Goal: Transaction & Acquisition: Purchase product/service

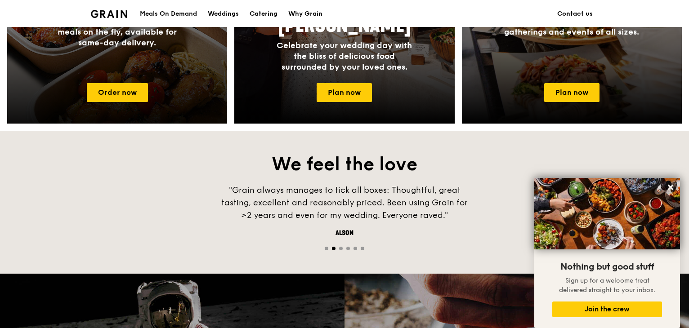
scroll to position [357, 0]
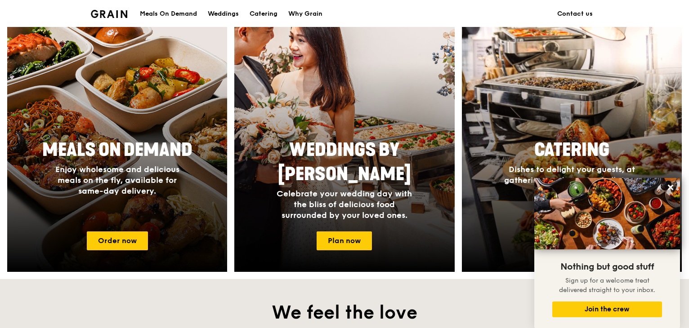
click at [175, 15] on div "Meals On Demand" at bounding box center [168, 13] width 57 height 27
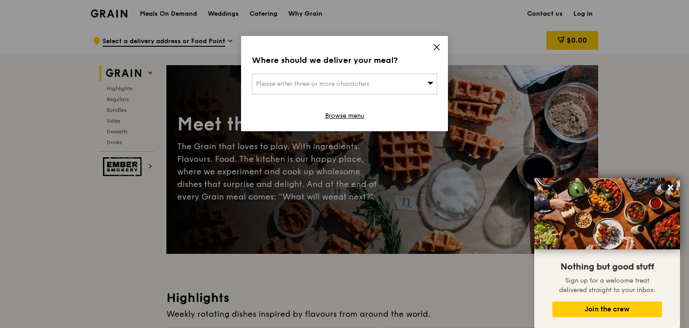
click at [437, 44] on icon at bounding box center [437, 47] width 8 height 8
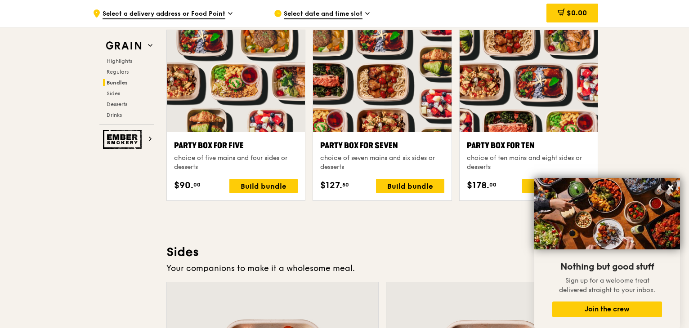
scroll to position [1711, 0]
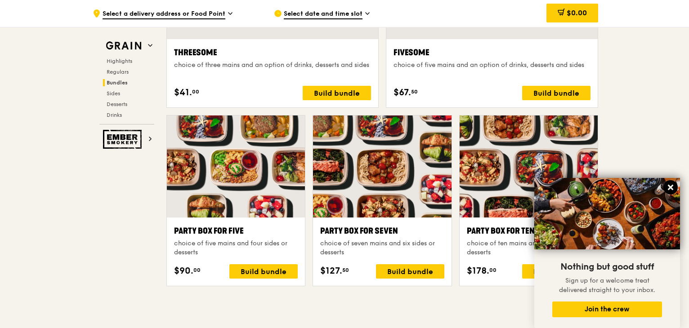
click at [671, 185] on icon at bounding box center [671, 188] width 8 height 8
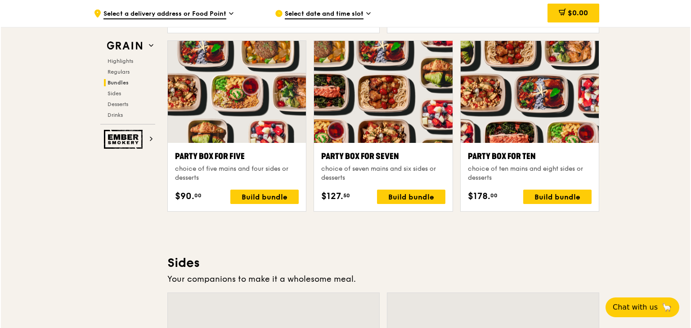
scroll to position [1801, 0]
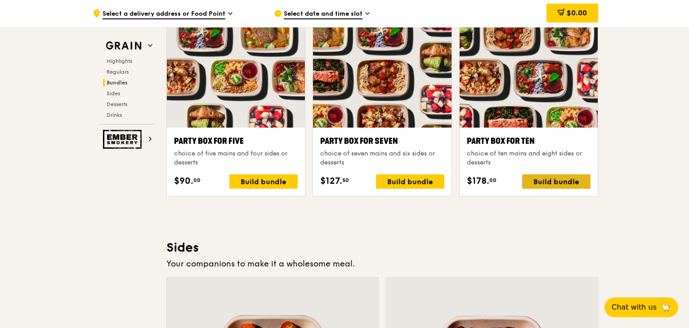
click at [558, 180] on div "Build bundle" at bounding box center [556, 182] width 68 height 14
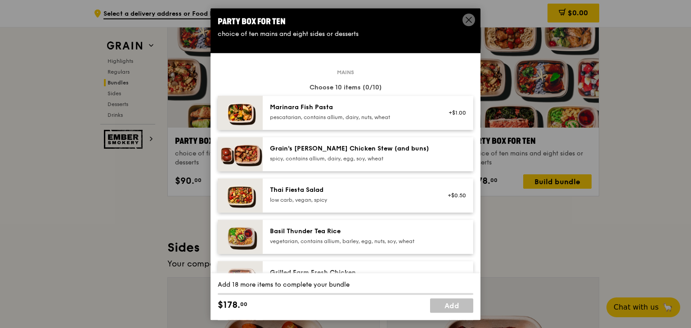
click at [463, 19] on span at bounding box center [468, 19] width 13 height 13
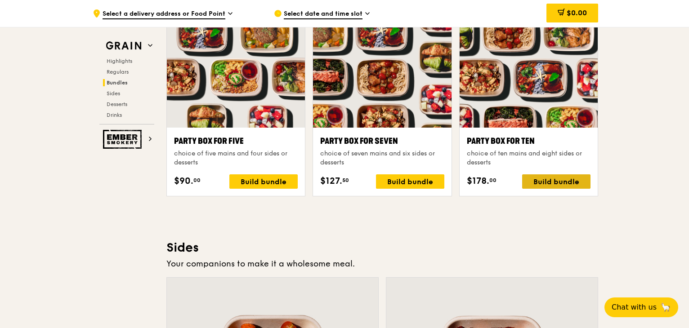
click at [560, 180] on div "Build bundle" at bounding box center [556, 182] width 68 height 14
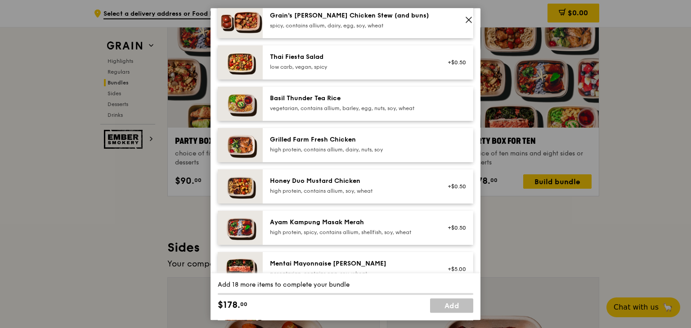
scroll to position [135, 0]
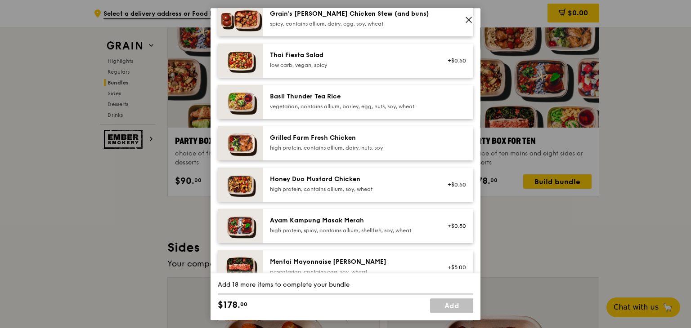
click at [359, 186] on div "high protein, contains allium, soy, wheat" at bounding box center [351, 189] width 162 height 7
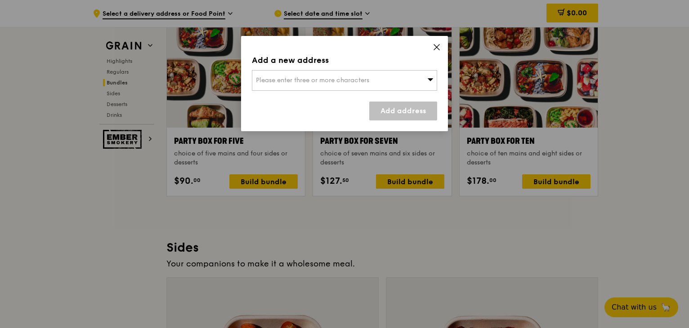
click at [408, 81] on div "Please enter three or more characters" at bounding box center [344, 80] width 185 height 21
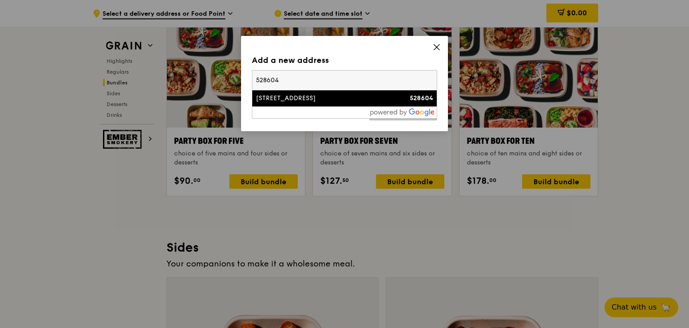
type input "528604"
click at [349, 103] on div "[STREET_ADDRESS]" at bounding box center [322, 98] width 133 height 9
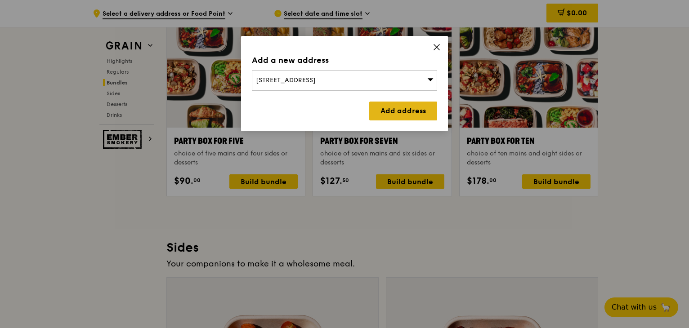
click at [419, 114] on link "Add address" at bounding box center [403, 111] width 68 height 19
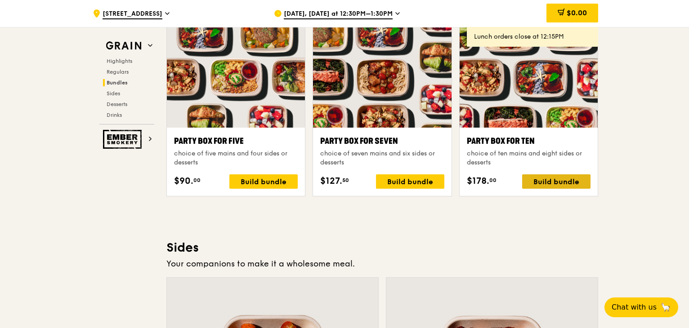
click at [570, 181] on div "Build bundle" at bounding box center [556, 182] width 68 height 14
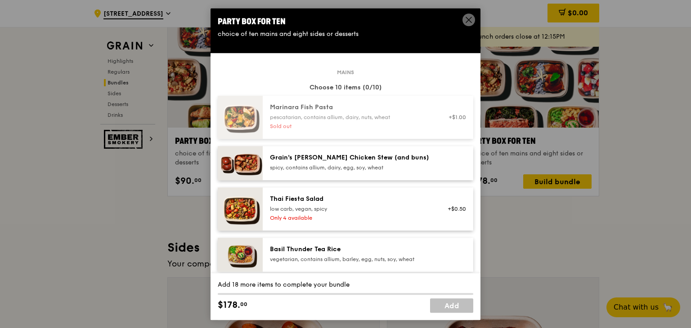
click at [472, 20] on icon at bounding box center [469, 20] width 8 height 8
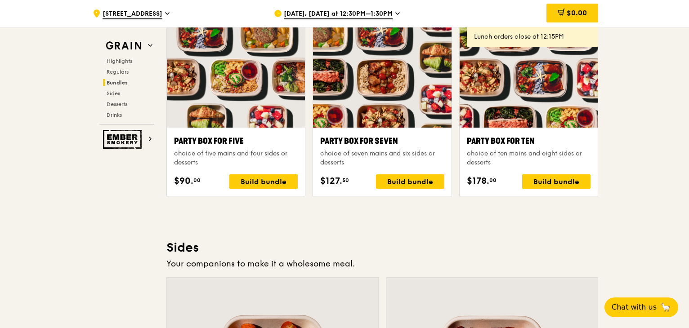
click at [294, 8] on div "[DATE], [DATE] at 12:30PM–1:30PM" at bounding box center [357, 13] width 167 height 27
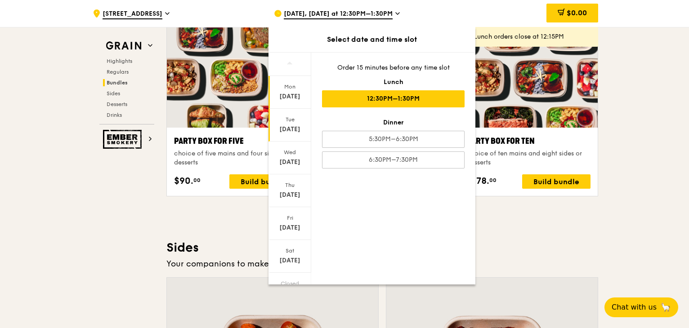
click at [296, 133] on div "[DATE]" at bounding box center [290, 129] width 40 height 9
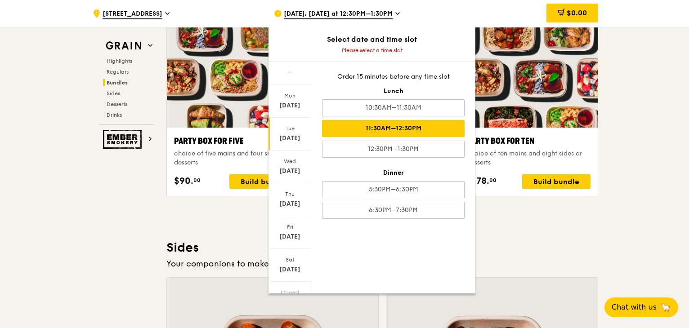
click at [397, 128] on div "11:30AM–12:30PM" at bounding box center [393, 128] width 143 height 17
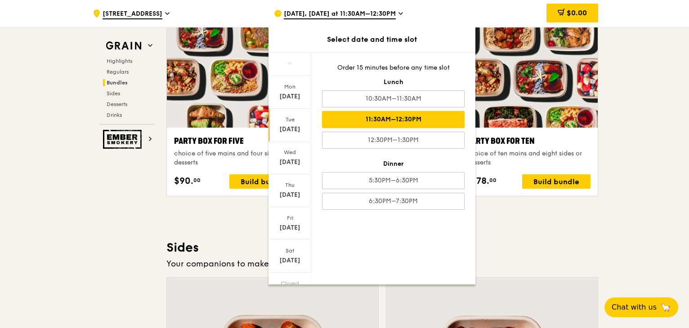
click at [582, 252] on h3 "Sides" at bounding box center [382, 248] width 432 height 16
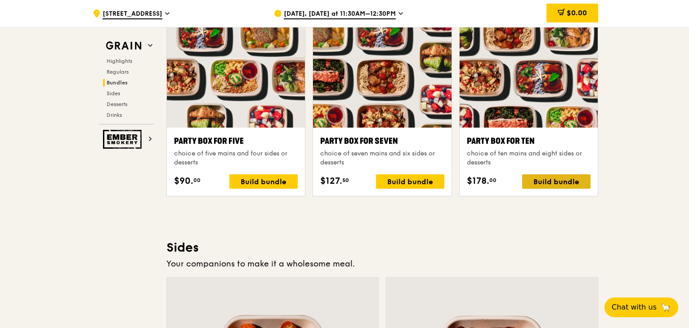
click at [566, 188] on div "Build bundle" at bounding box center [556, 182] width 68 height 14
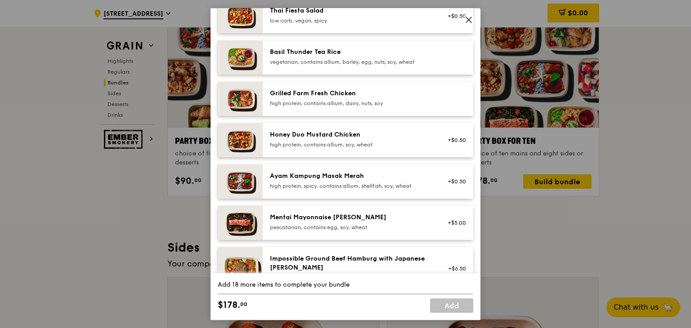
scroll to position [180, 0]
click at [357, 144] on div "high protein, contains allium, soy, wheat" at bounding box center [351, 144] width 162 height 7
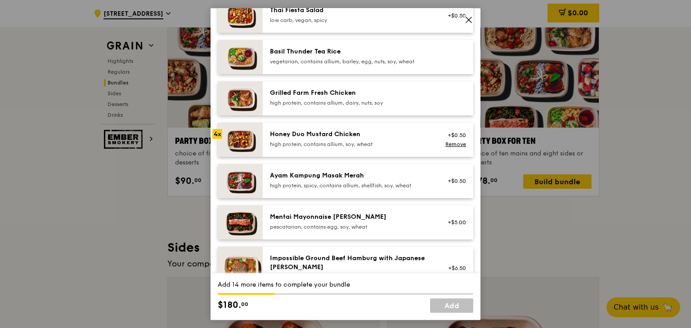
click at [357, 144] on div "high protein, contains allium, soy, wheat" at bounding box center [351, 144] width 162 height 7
click at [355, 141] on div "high protein, contains allium, soy, wheat" at bounding box center [351, 144] width 162 height 7
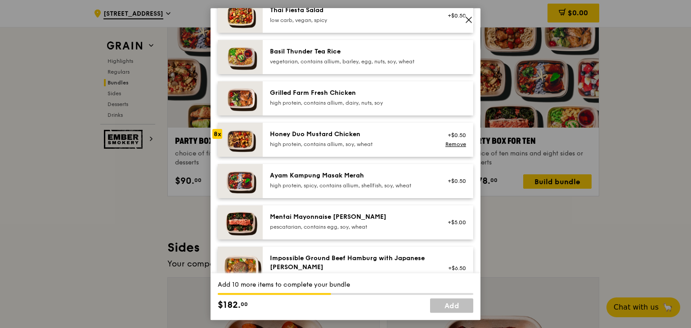
click at [355, 141] on div "high protein, contains allium, soy, wheat" at bounding box center [351, 144] width 162 height 7
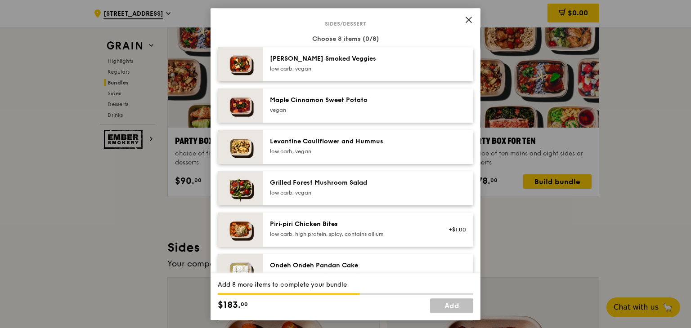
scroll to position [450, 0]
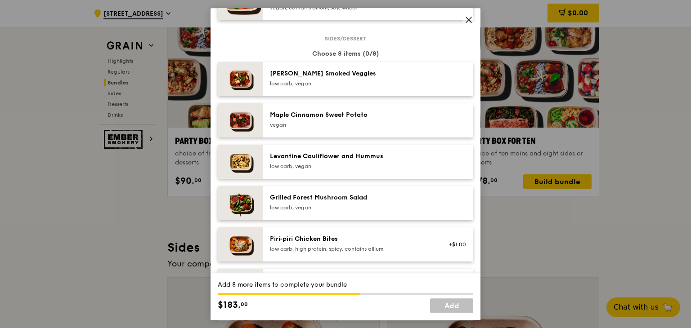
click at [347, 84] on div "low carb, vegan" at bounding box center [351, 83] width 162 height 7
click at [358, 82] on div "low carb, vegan" at bounding box center [351, 83] width 162 height 7
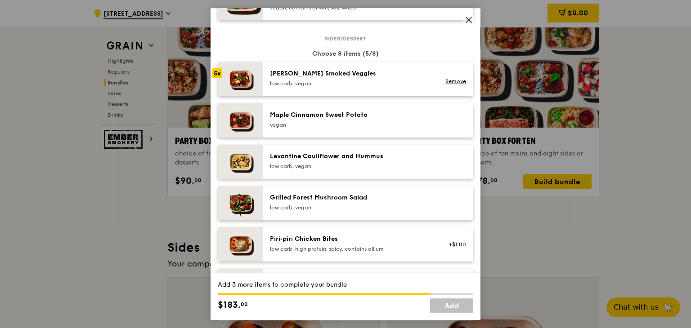
click at [358, 82] on div "low carb, vegan" at bounding box center [351, 83] width 162 height 7
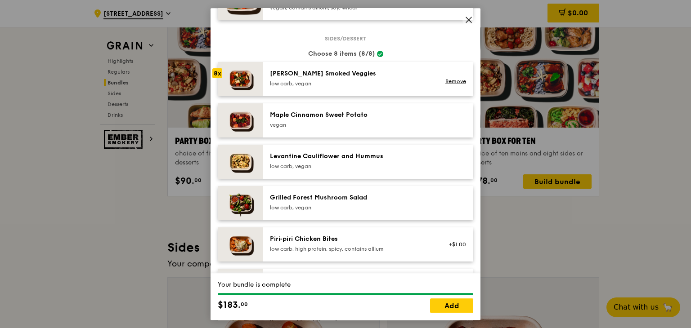
click at [358, 82] on div "low carb, vegan" at bounding box center [351, 83] width 162 height 7
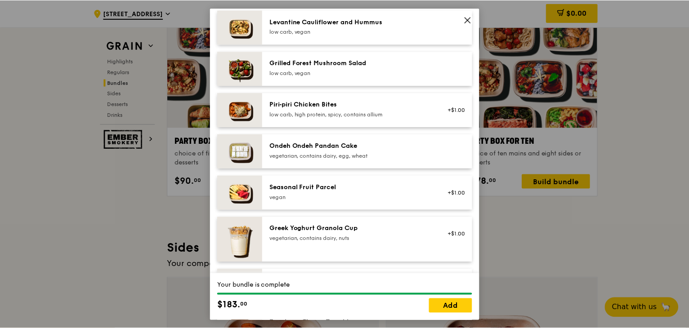
scroll to position [675, 0]
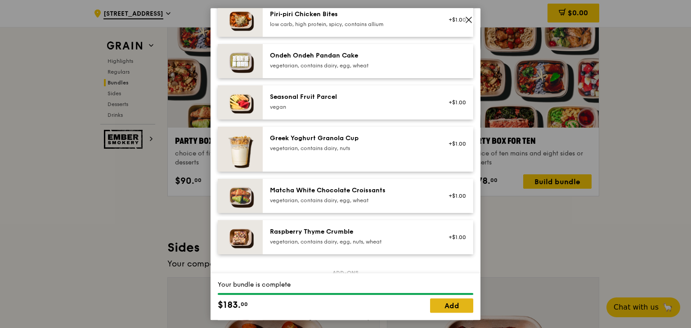
click at [449, 310] on link "Add" at bounding box center [451, 306] width 43 height 14
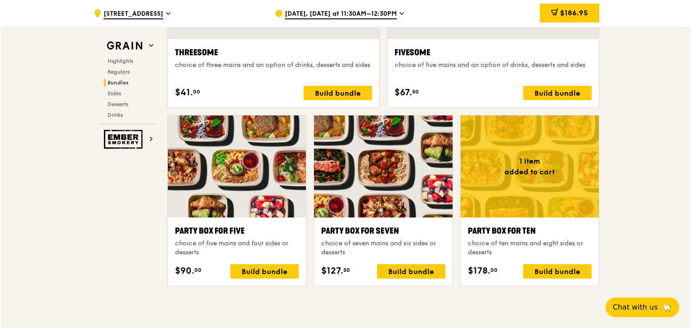
scroll to position [1756, 0]
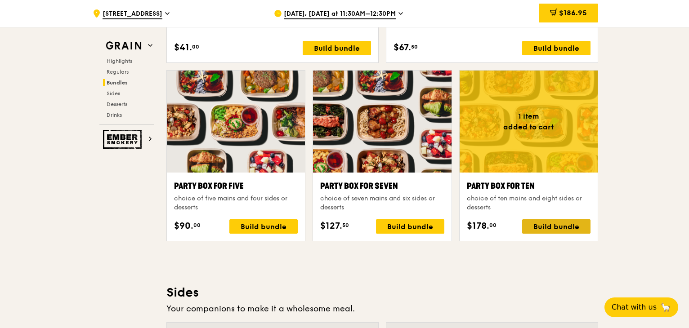
click at [535, 228] on div "Build bundle" at bounding box center [556, 227] width 68 height 14
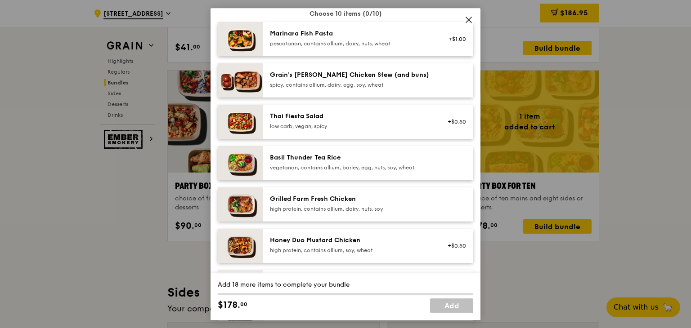
scroll to position [90, 0]
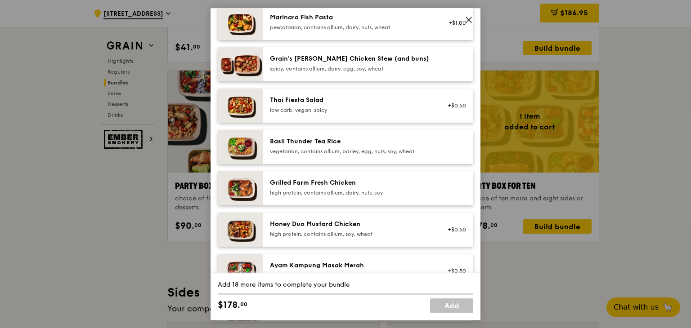
click at [376, 152] on div "vegetarian, contains allium, barley, egg, nuts, soy, wheat" at bounding box center [351, 151] width 162 height 7
click at [445, 149] on link "Remove" at bounding box center [455, 149] width 21 height 6
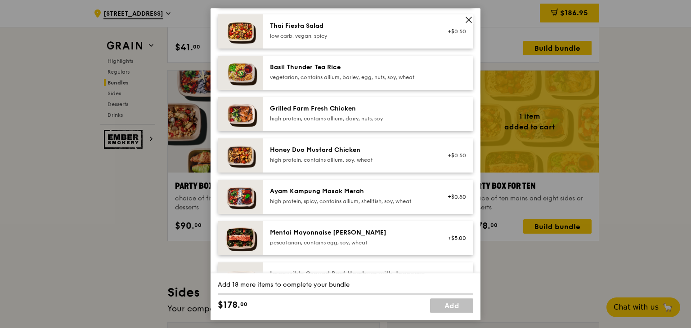
scroll to position [180, 0]
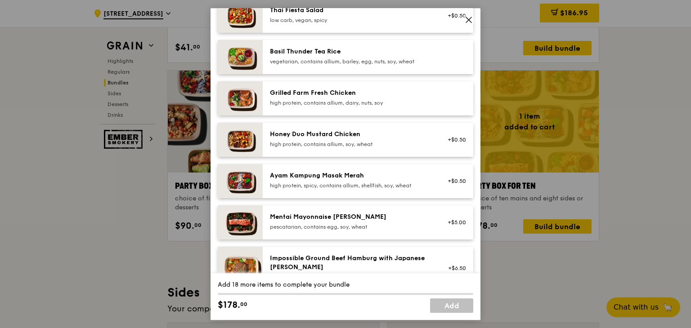
click at [358, 137] on div "Honey Duo Mustard Chicken" at bounding box center [351, 134] width 162 height 9
click at [360, 139] on div "Honey Duo Mustard Chicken high protein, contains allium, soy, wheat" at bounding box center [351, 139] width 162 height 18
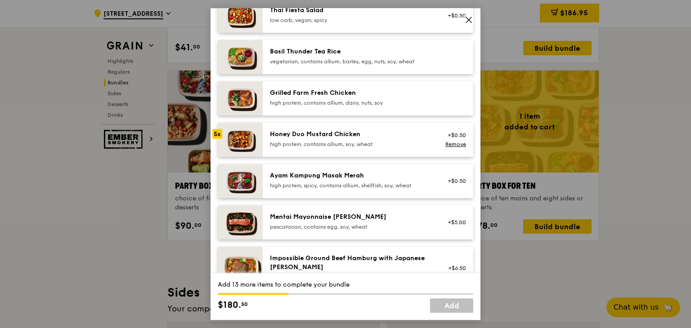
click at [360, 139] on div "Honey Duo Mustard Chicken high protein, contains allium, soy, wheat" at bounding box center [351, 139] width 162 height 18
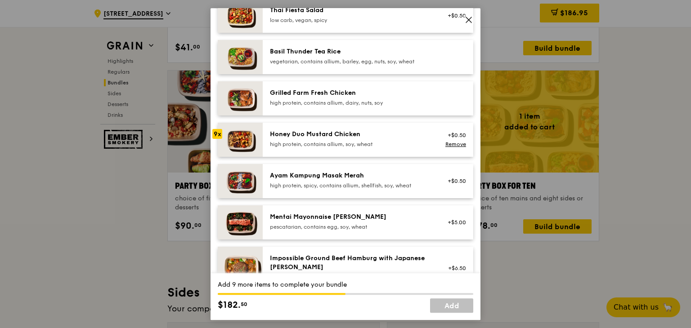
click at [360, 139] on div "Honey Duo Mustard Chicken high protein, contains allium, soy, wheat" at bounding box center [351, 139] width 162 height 18
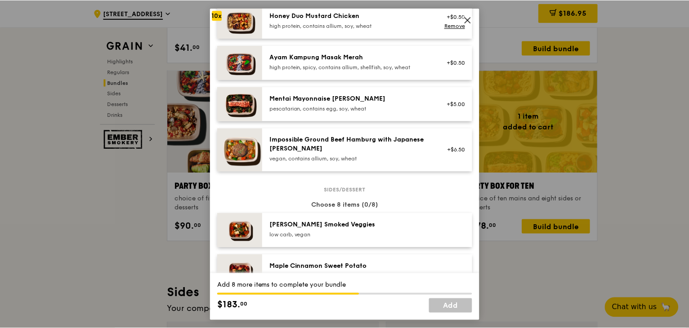
scroll to position [405, 0]
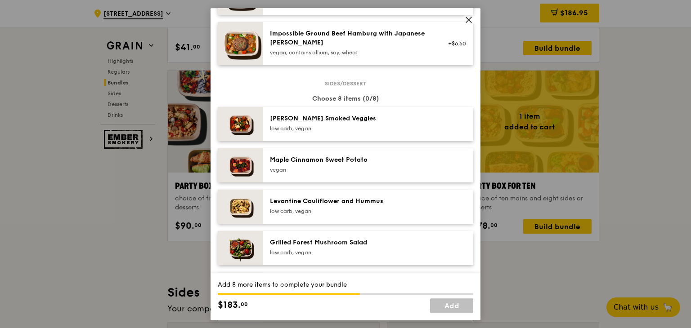
click at [343, 130] on div "low carb, vegan" at bounding box center [351, 128] width 162 height 7
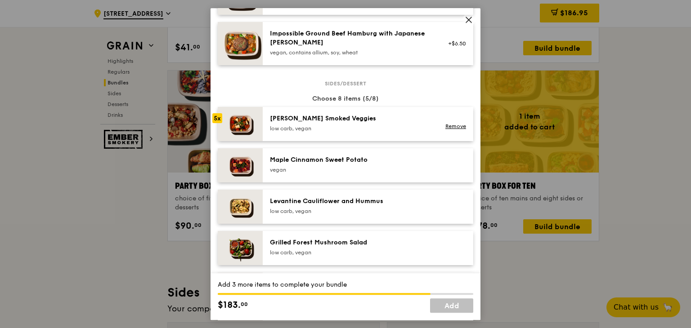
click at [343, 130] on div "low carb, vegan" at bounding box center [351, 128] width 162 height 7
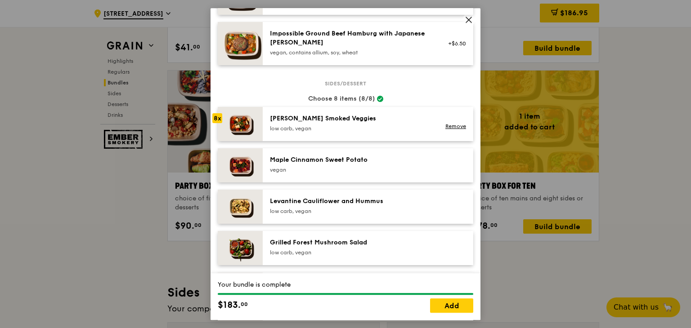
click at [343, 130] on div "low carb, vegan" at bounding box center [351, 128] width 162 height 7
click at [446, 306] on link "Add" at bounding box center [451, 306] width 43 height 14
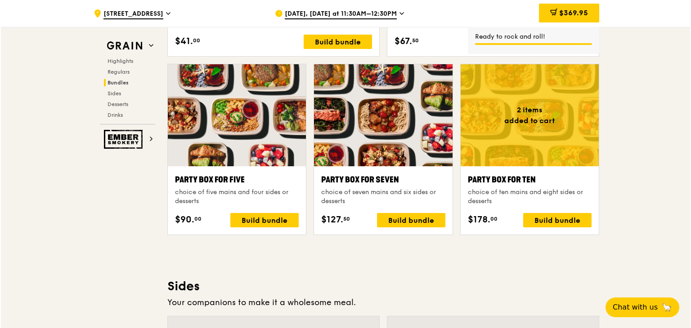
scroll to position [1711, 0]
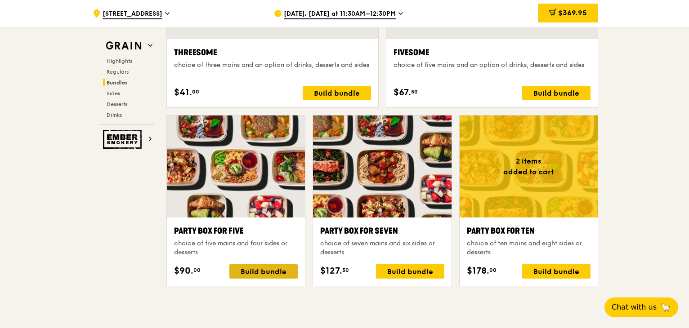
click at [258, 270] on div "Build bundle" at bounding box center [263, 272] width 68 height 14
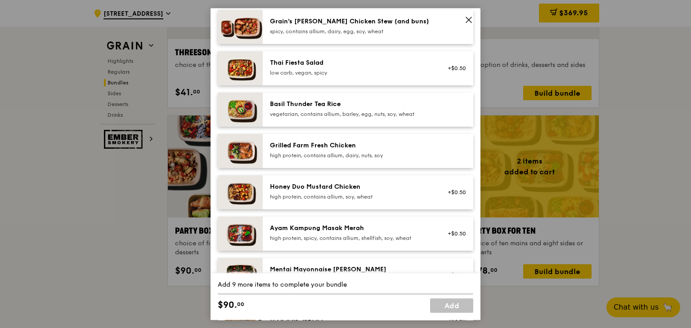
scroll to position [180, 0]
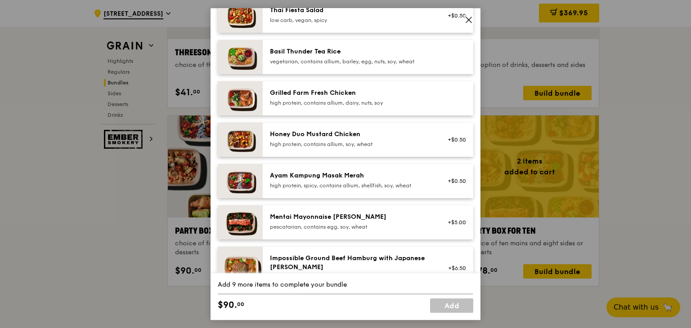
click at [401, 145] on div "high protein, contains allium, soy, wheat" at bounding box center [351, 144] width 162 height 7
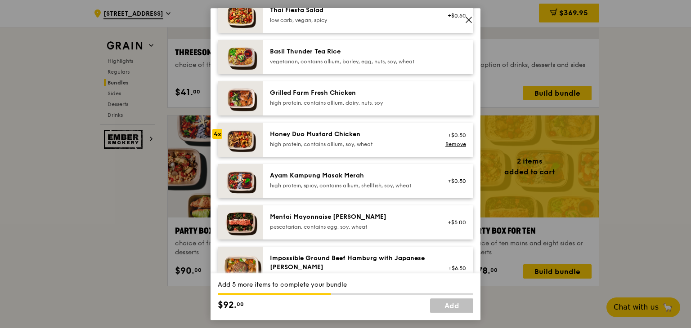
click at [401, 145] on div "high protein, contains allium, soy, wheat" at bounding box center [351, 144] width 162 height 7
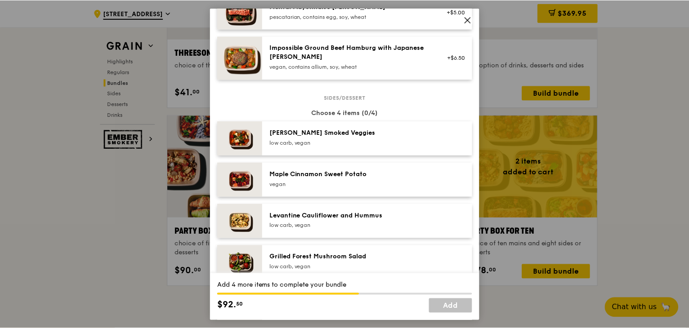
scroll to position [405, 0]
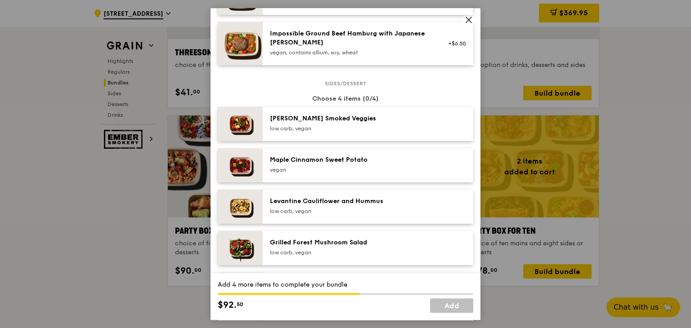
click at [356, 127] on div "low carb, vegan" at bounding box center [351, 128] width 162 height 7
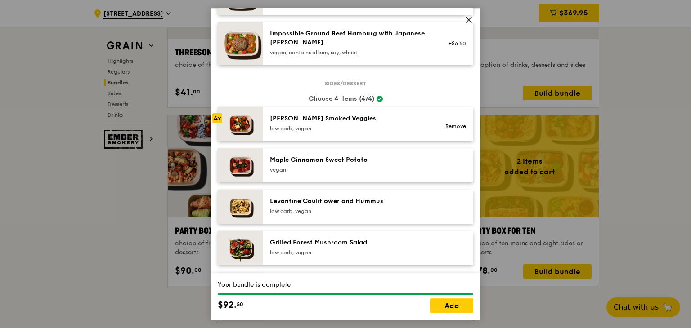
click at [356, 127] on div "low carb, vegan" at bounding box center [351, 128] width 162 height 7
click at [450, 302] on link "Add" at bounding box center [451, 306] width 43 height 14
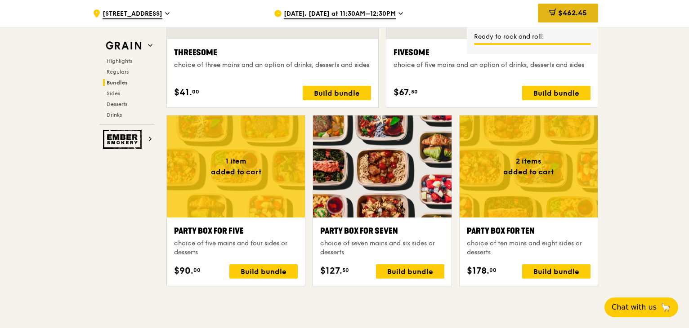
click at [564, 13] on span "$462.45" at bounding box center [572, 13] width 29 height 9
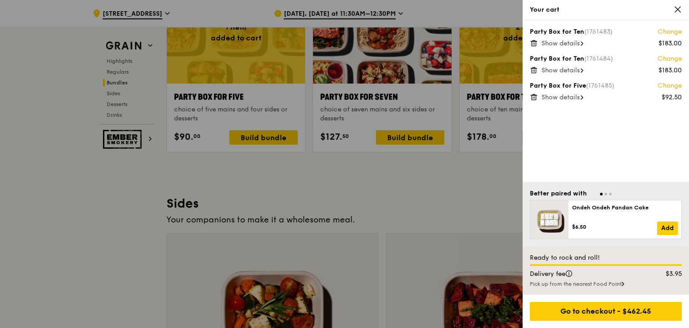
scroll to position [1845, 0]
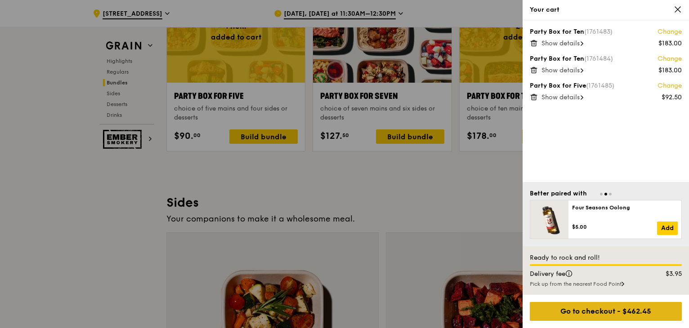
click at [607, 305] on div "Go to checkout - $462.45" at bounding box center [606, 311] width 152 height 19
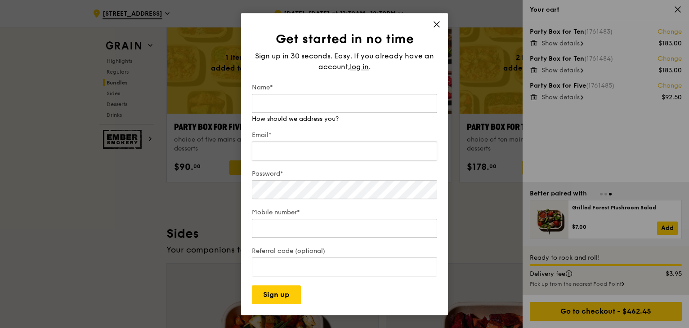
scroll to position [1801, 0]
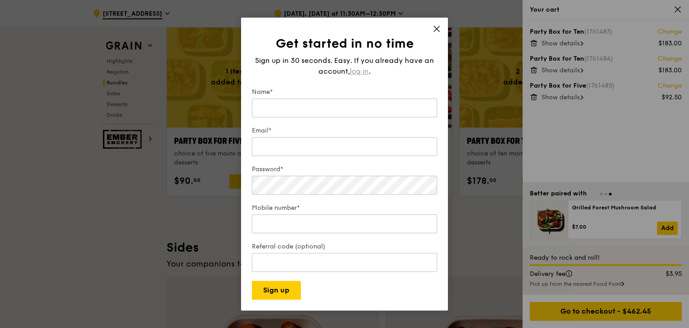
click at [359, 68] on span "log in" at bounding box center [359, 71] width 19 height 11
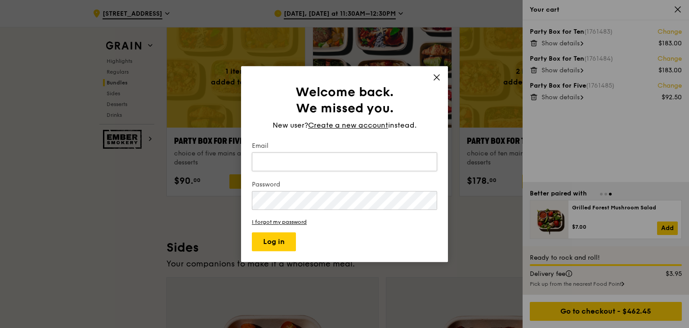
click at [348, 165] on input "Email" at bounding box center [344, 162] width 185 height 19
click at [317, 161] on input "Email" at bounding box center [344, 162] width 185 height 19
click at [299, 220] on link "I forgot my password" at bounding box center [344, 222] width 185 height 6
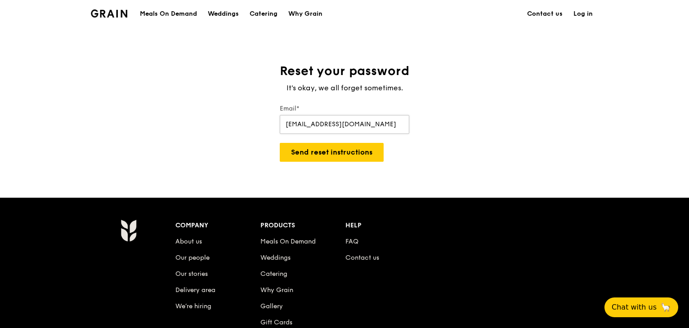
type input "[EMAIL_ADDRESS][DOMAIN_NAME]"
click at [280, 143] on button "Send reset instructions" at bounding box center [332, 152] width 104 height 19
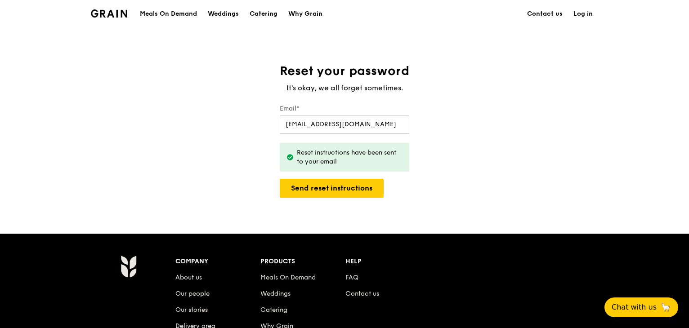
click at [356, 86] on span "It's okay, we all forget sometimes." at bounding box center [345, 88] width 117 height 9
click at [350, 90] on span "It's okay, we all forget sometimes." at bounding box center [345, 88] width 117 height 9
click at [587, 15] on link "Log in" at bounding box center [583, 13] width 30 height 27
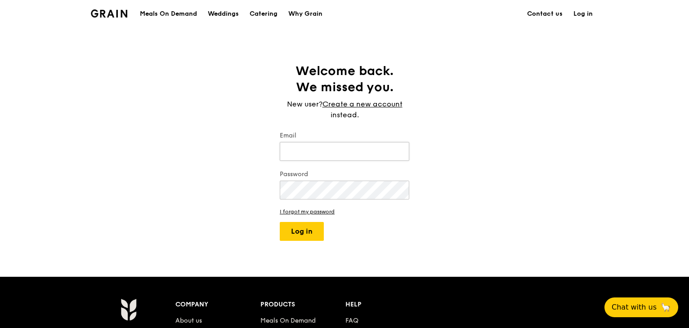
click at [324, 155] on input "Email" at bounding box center [345, 151] width 130 height 19
type input "c"
click at [363, 155] on input "Email" at bounding box center [345, 151] width 130 height 19
type input "[EMAIL_ADDRESS][DOMAIN_NAME]"
click at [280, 222] on button "Log in" at bounding box center [302, 231] width 44 height 19
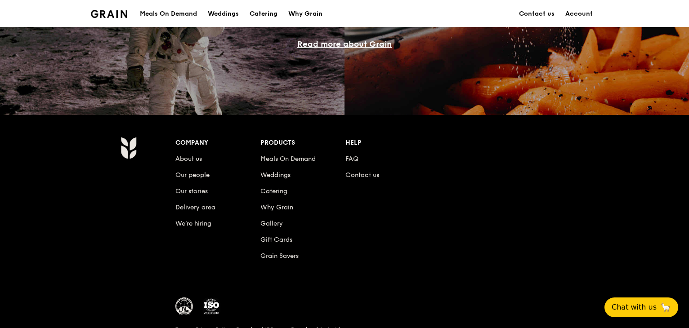
scroll to position [810, 0]
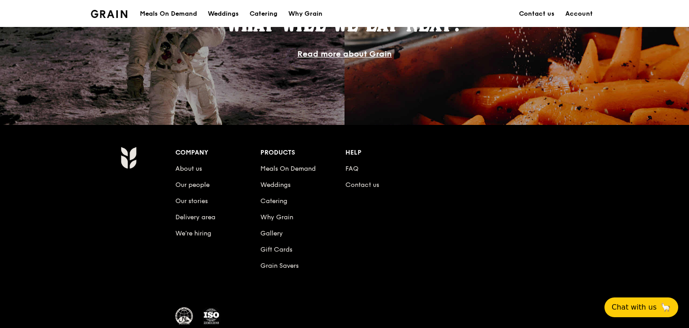
click at [158, 11] on div "Meals On Demand" at bounding box center [168, 13] width 57 height 27
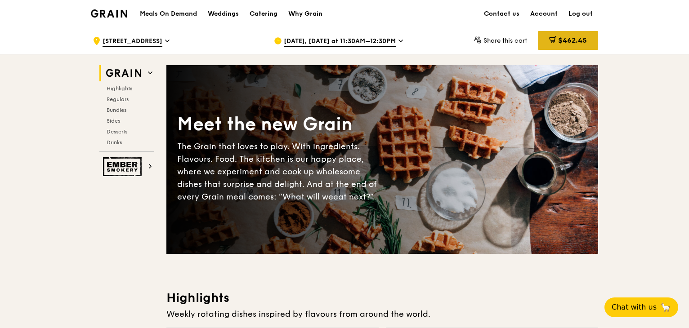
click at [574, 38] on span "$462.45" at bounding box center [572, 40] width 29 height 9
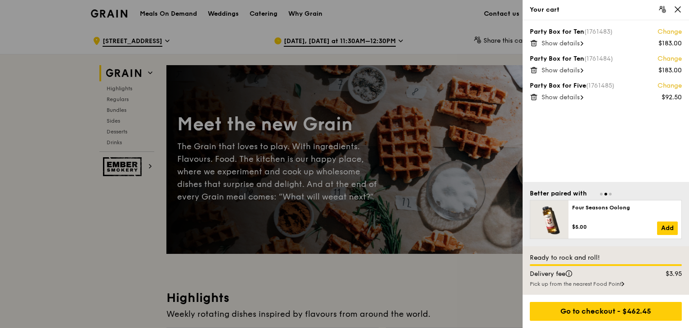
click at [669, 85] on link "Change" at bounding box center [670, 85] width 24 height 9
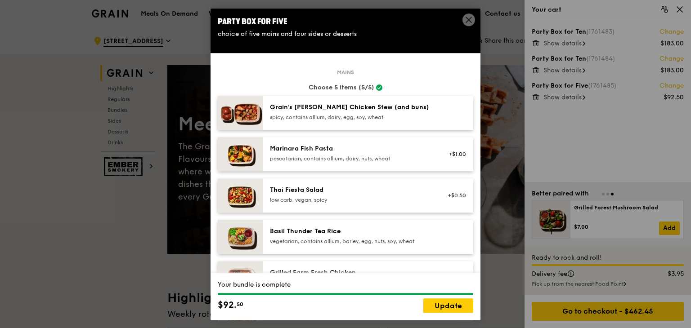
click at [465, 21] on icon at bounding box center [469, 20] width 8 height 8
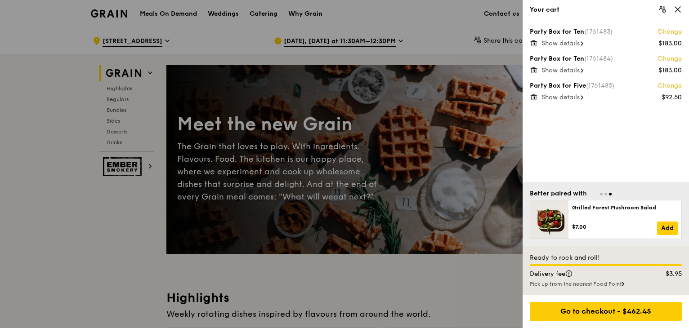
click at [663, 9] on icon at bounding box center [663, 9] width 8 height 8
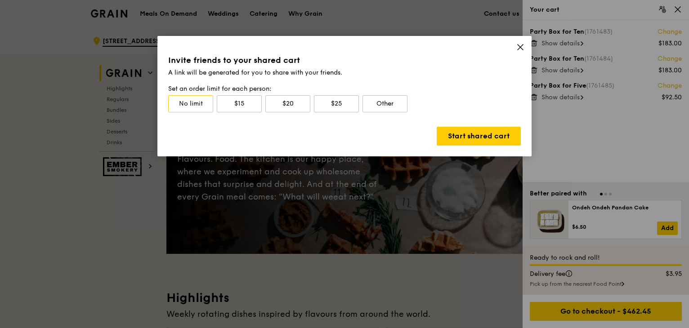
click at [521, 44] on icon at bounding box center [520, 47] width 8 height 8
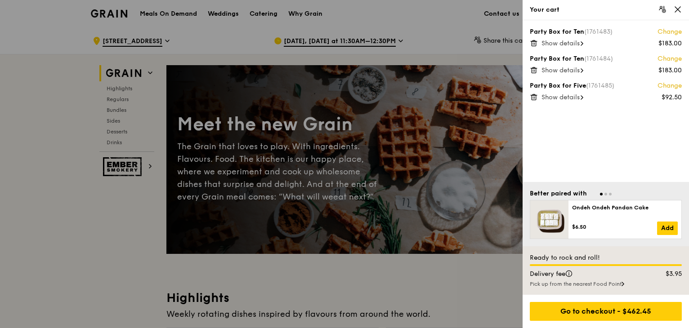
click at [584, 94] on span at bounding box center [582, 97] width 3 height 9
click at [666, 85] on link "Change" at bounding box center [670, 85] width 24 height 9
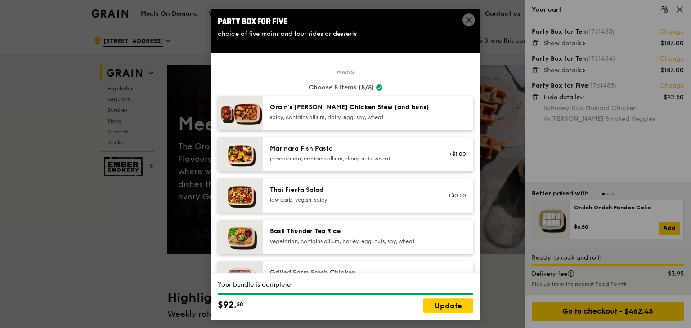
click at [466, 18] on icon at bounding box center [468, 19] width 5 height 5
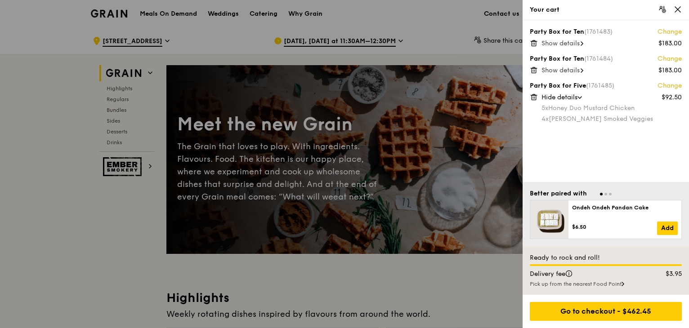
click at [609, 148] on div "Party Box for Ten (1761483) Change $183.00 Show details Party Box for Ten (1761…" at bounding box center [606, 101] width 166 height 162
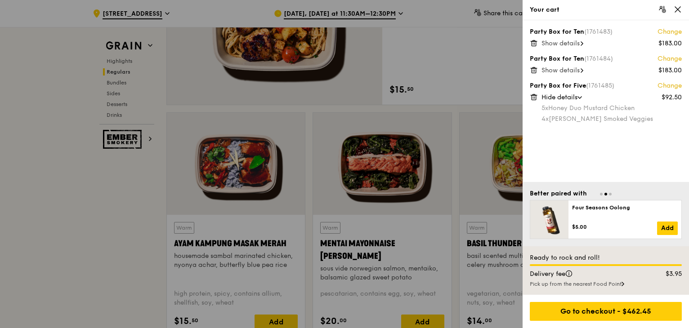
scroll to position [585, 0]
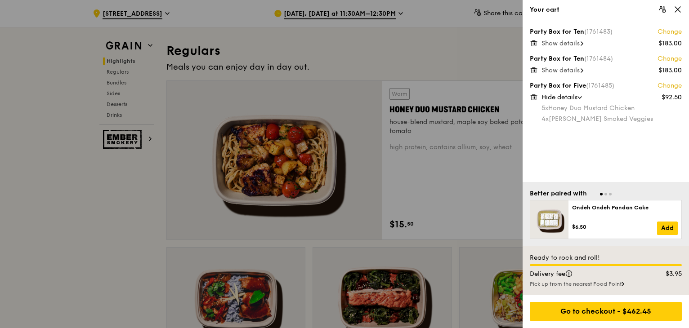
click at [535, 97] on icon at bounding box center [535, 98] width 0 height 2
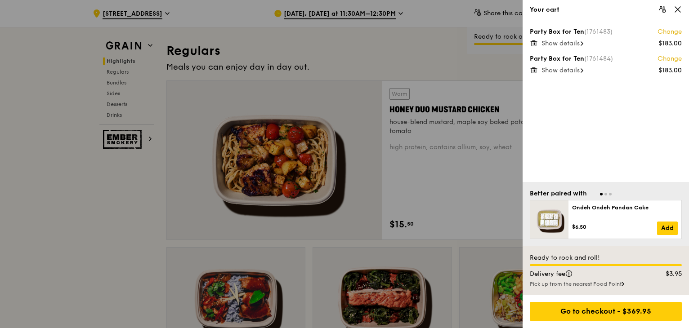
click at [535, 69] on icon at bounding box center [534, 70] width 8 height 8
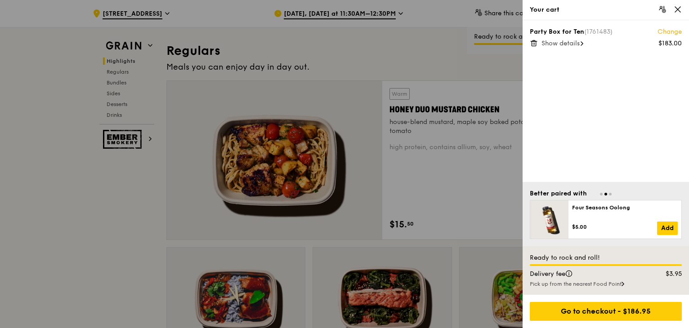
click at [529, 46] on div "Party Box for Ten (1761483) Change $183.00 Show details" at bounding box center [606, 101] width 166 height 162
click at [532, 45] on icon at bounding box center [534, 43] width 4 height 4
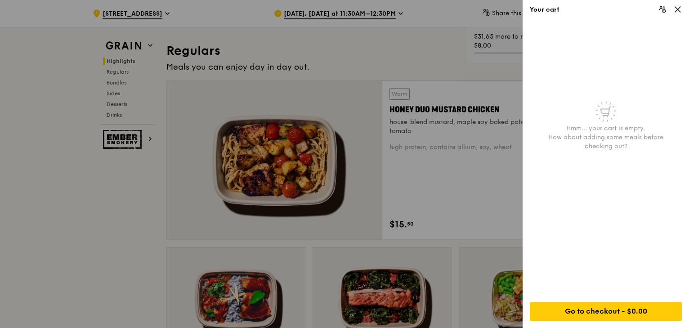
drag, startPoint x: 681, startPoint y: 9, endPoint x: 563, endPoint y: 78, distance: 136.1
click at [681, 9] on icon at bounding box center [678, 9] width 8 height 8
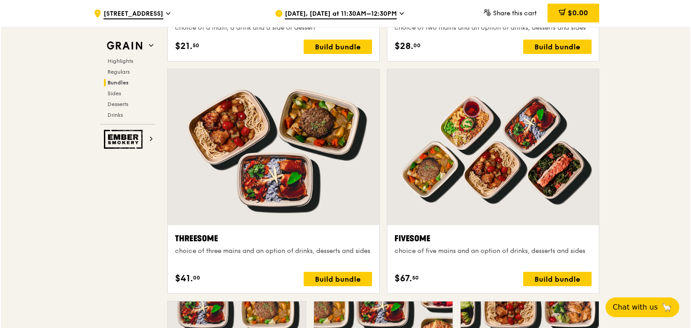
scroll to position [1620, 0]
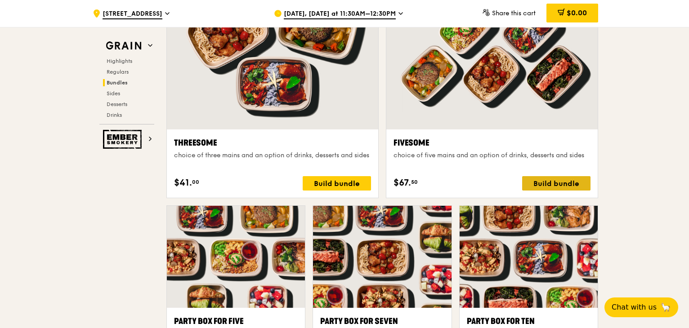
click at [561, 180] on div "Build bundle" at bounding box center [556, 183] width 68 height 14
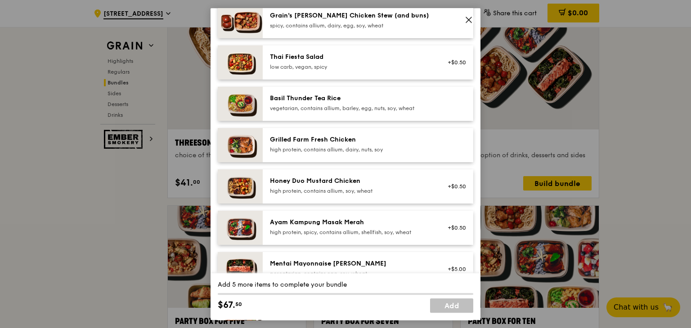
scroll to position [135, 0]
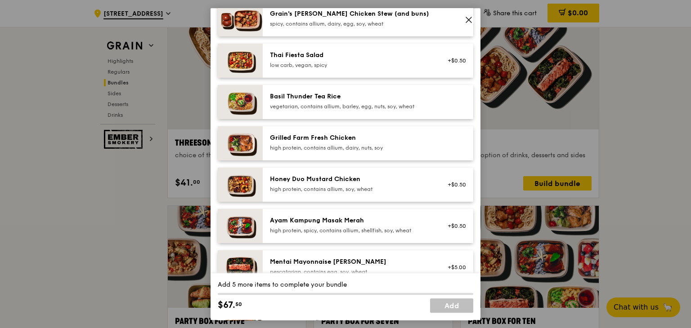
click at [369, 183] on div "Honey Duo Mustard Chicken" at bounding box center [351, 179] width 162 height 9
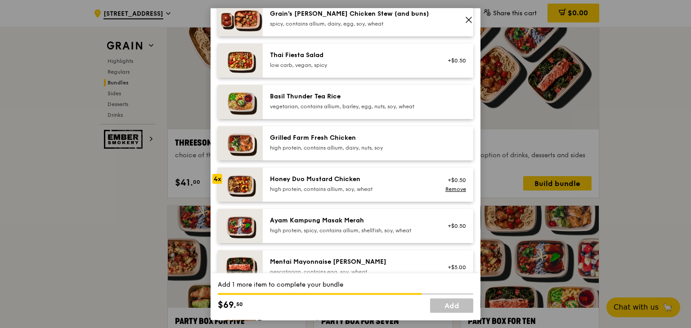
click at [369, 183] on div "Honey Duo Mustard Chicken" at bounding box center [351, 179] width 162 height 9
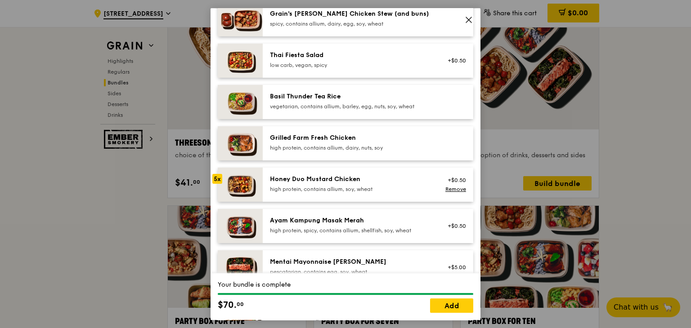
click at [369, 183] on div "Honey Duo Mustard Chicken" at bounding box center [351, 179] width 162 height 9
click at [462, 305] on link "Add" at bounding box center [451, 306] width 43 height 14
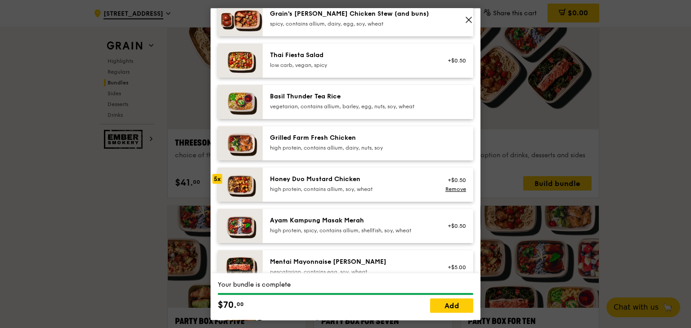
scroll to position [1620, 0]
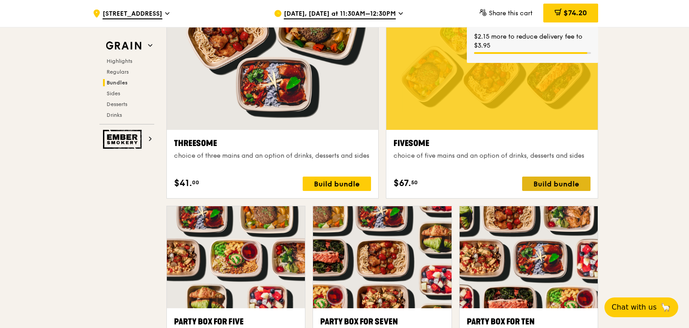
click at [546, 187] on div "Build bundle" at bounding box center [556, 184] width 68 height 14
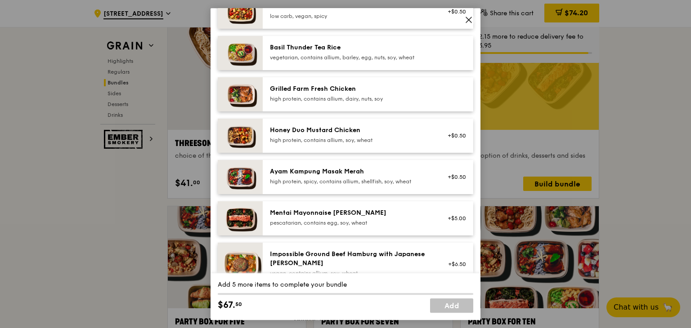
scroll to position [135, 0]
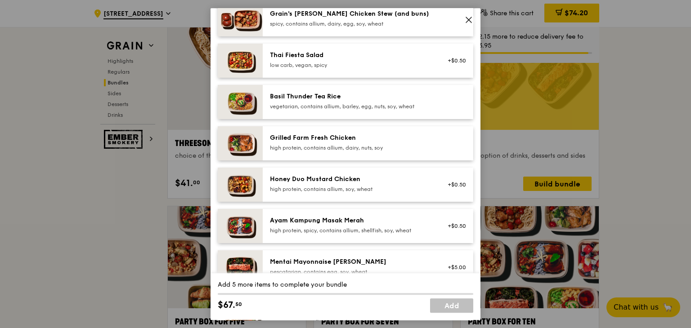
click at [332, 186] on div "high protein, contains allium, soy, wheat" at bounding box center [351, 189] width 162 height 7
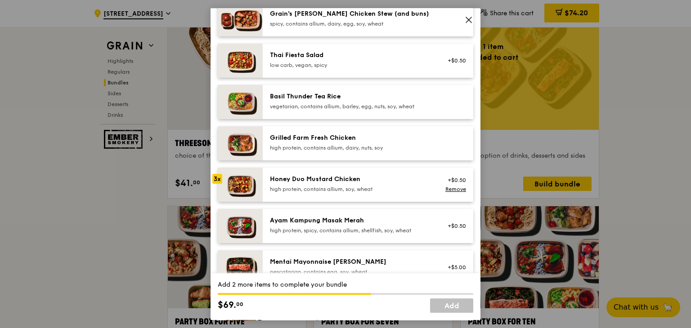
click at [332, 186] on div "high protein, contains allium, soy, wheat" at bounding box center [351, 189] width 162 height 7
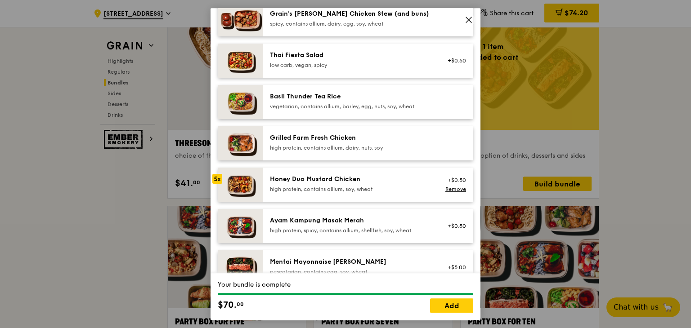
click at [332, 186] on div "high protein, contains allium, soy, wheat" at bounding box center [351, 189] width 162 height 7
click at [341, 188] on div "high protein, contains allium, soy, wheat" at bounding box center [351, 189] width 162 height 7
click at [447, 305] on link "Add" at bounding box center [451, 306] width 43 height 14
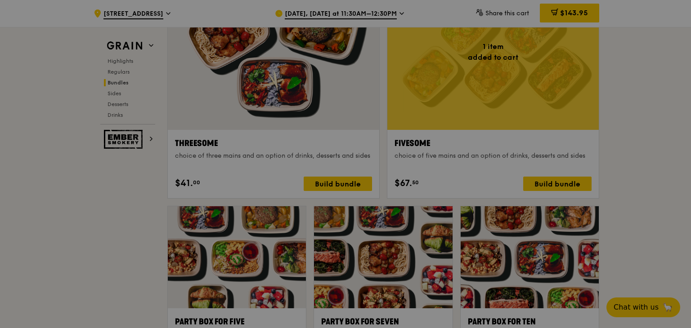
scroll to position [1620, 0]
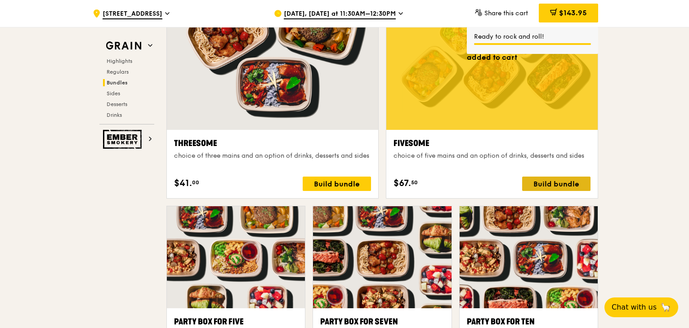
click at [543, 184] on div "Build bundle" at bounding box center [556, 184] width 68 height 14
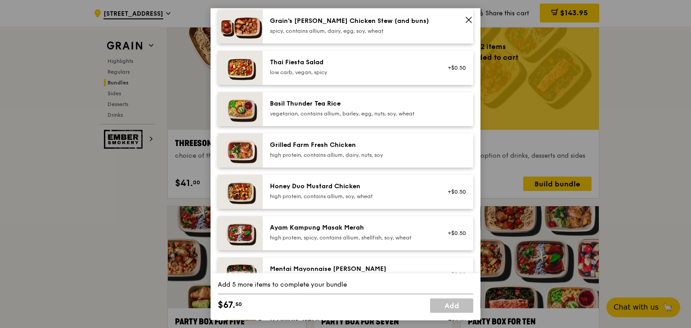
scroll to position [135, 0]
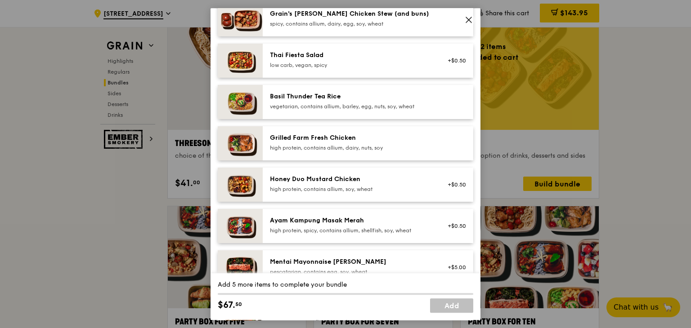
click at [346, 177] on div "Honey Duo Mustard Chicken" at bounding box center [351, 179] width 162 height 9
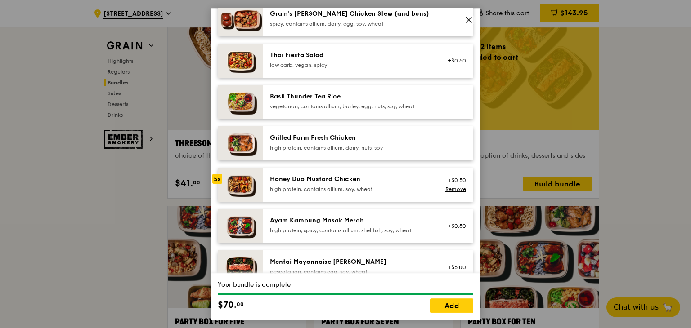
click at [346, 177] on div "Honey Duo Mustard Chicken" at bounding box center [351, 179] width 162 height 9
click at [446, 305] on link "Add" at bounding box center [451, 306] width 43 height 14
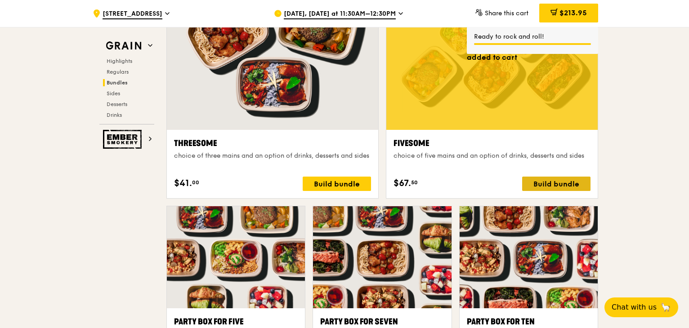
click at [540, 181] on div "Build bundle" at bounding box center [556, 184] width 68 height 14
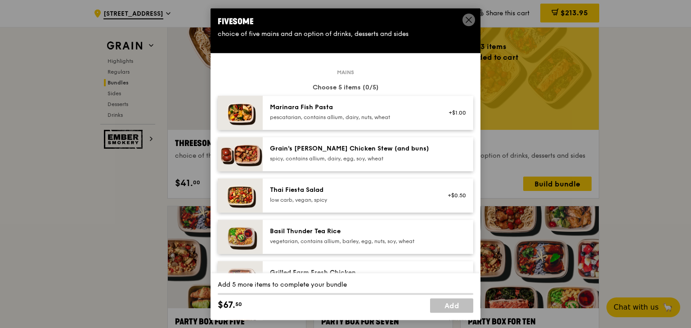
click at [395, 116] on div "pescatarian, contains allium, dairy, nuts, wheat" at bounding box center [351, 117] width 162 height 7
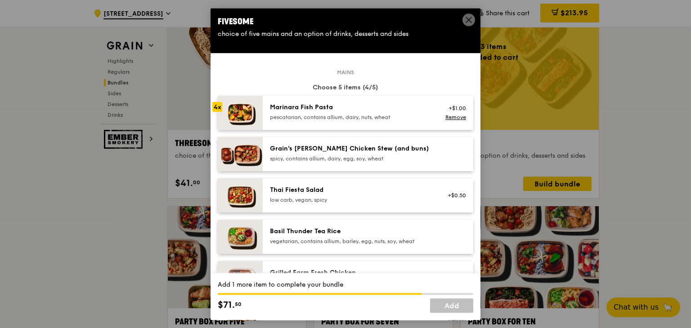
click at [395, 116] on div "pescatarian, contains allium, dairy, nuts, wheat" at bounding box center [351, 117] width 162 height 7
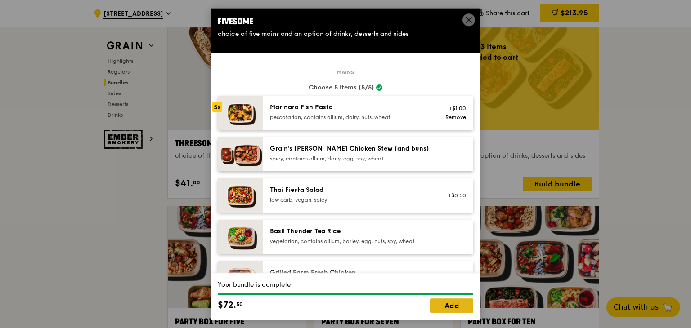
click at [455, 309] on link "Add" at bounding box center [451, 306] width 43 height 14
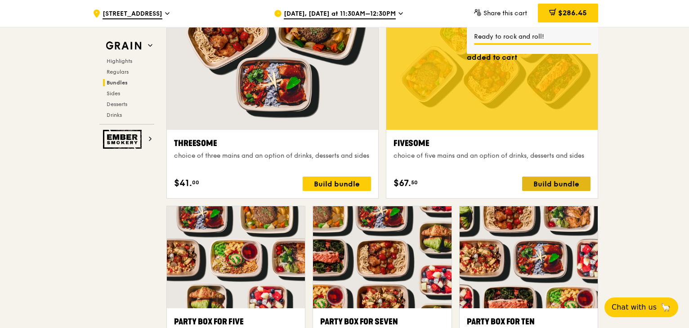
click at [543, 180] on div "Build bundle" at bounding box center [556, 184] width 68 height 14
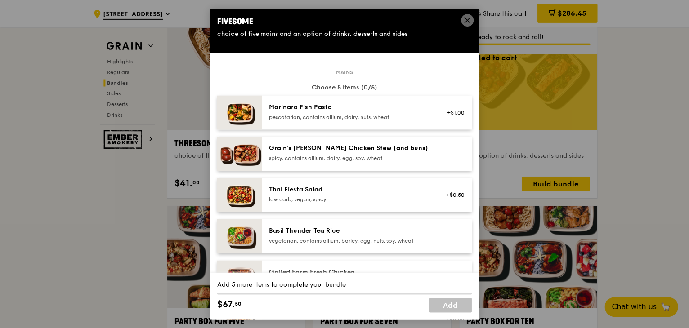
scroll to position [0, 0]
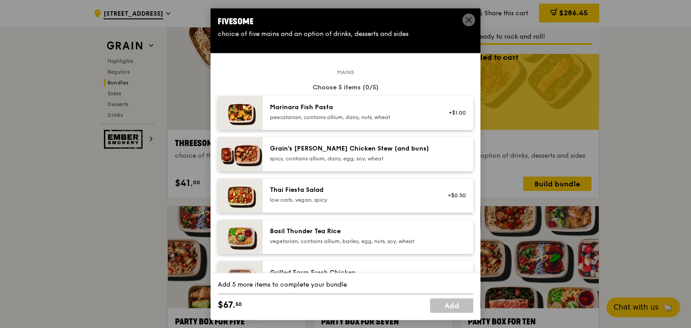
click at [376, 108] on div "Marinara Fish Pasta" at bounding box center [351, 107] width 162 height 9
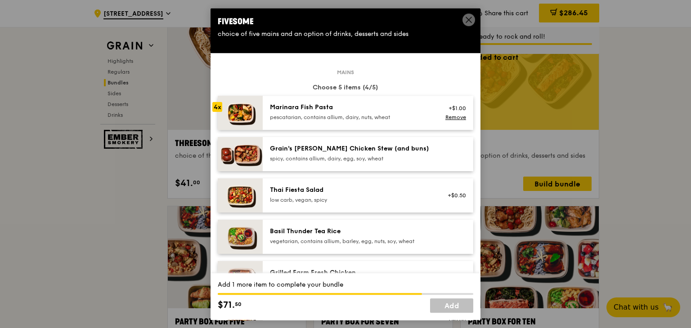
click at [376, 108] on div "Marinara Fish Pasta" at bounding box center [351, 107] width 162 height 9
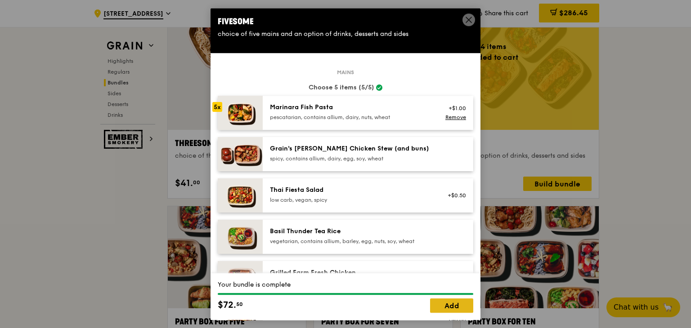
click at [461, 310] on link "Add" at bounding box center [451, 306] width 43 height 14
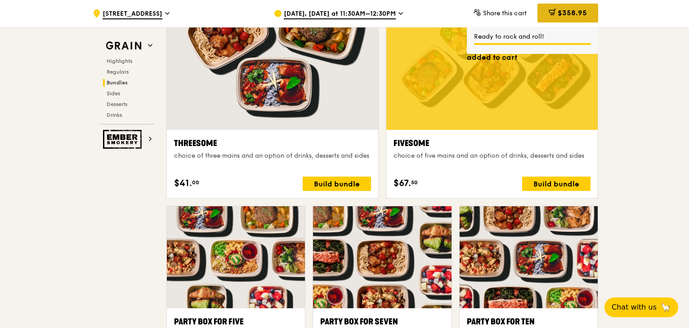
click at [573, 10] on span "$358.95" at bounding box center [572, 13] width 29 height 9
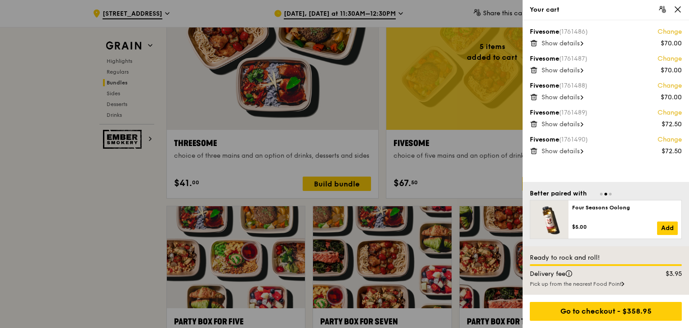
scroll to position [1620, 0]
click at [558, 153] on span "Show details" at bounding box center [561, 152] width 38 height 8
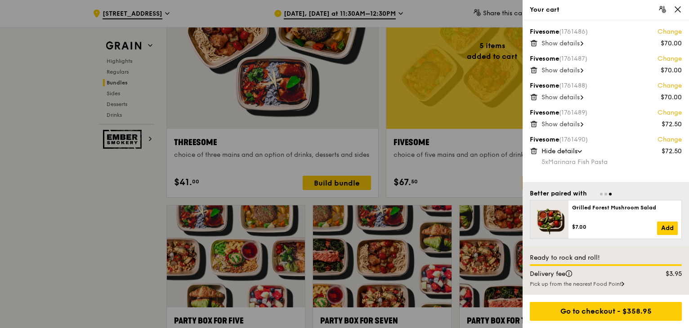
click at [569, 124] on span "Show details" at bounding box center [561, 125] width 38 height 8
click at [569, 99] on span "Show details" at bounding box center [561, 98] width 38 height 8
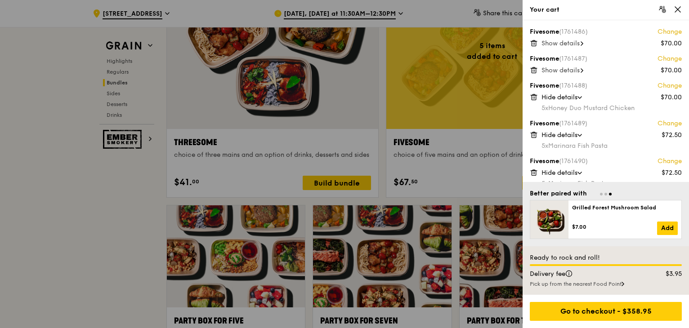
click at [570, 71] on span "Show details" at bounding box center [561, 71] width 38 height 8
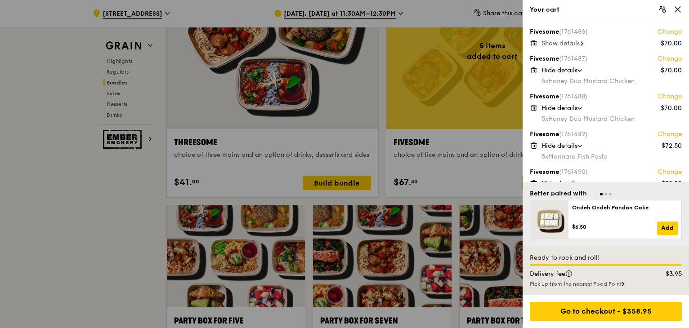
click at [569, 44] on span "Show details" at bounding box center [561, 44] width 38 height 8
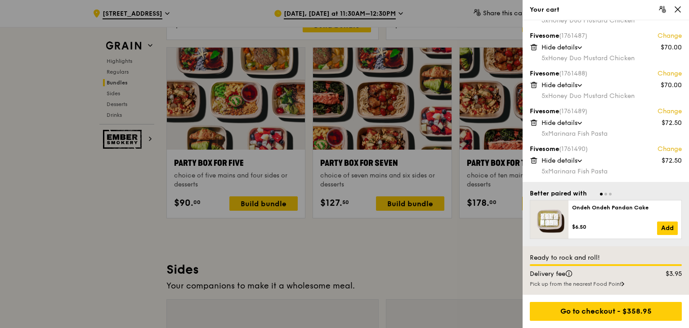
scroll to position [1801, 0]
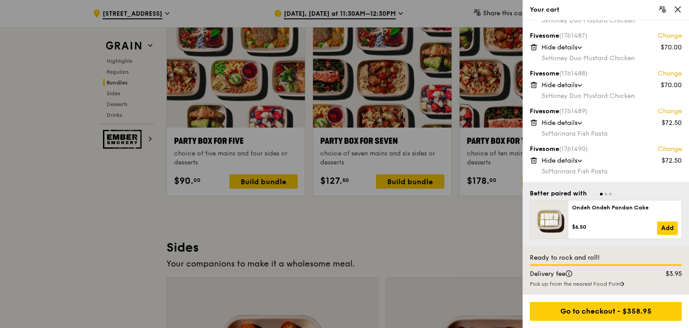
click at [395, 241] on div at bounding box center [344, 164] width 689 height 328
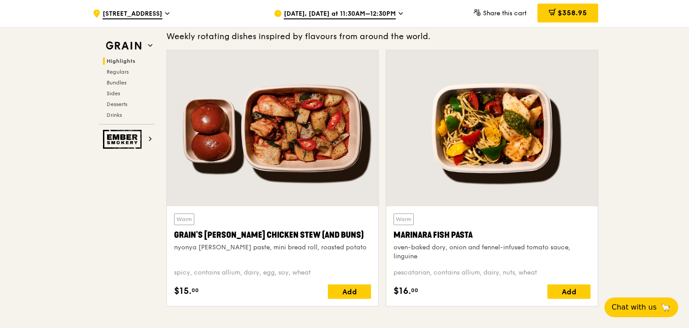
scroll to position [271, 0]
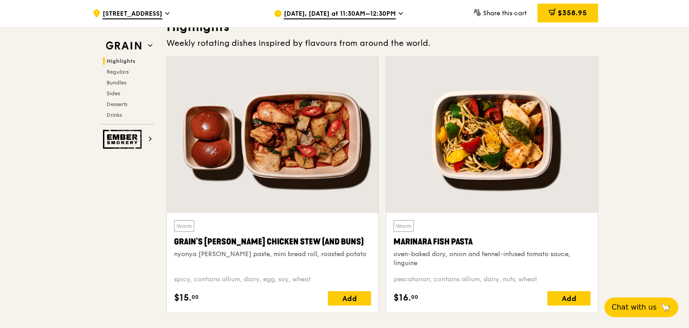
click at [468, 169] on div at bounding box center [491, 135] width 211 height 156
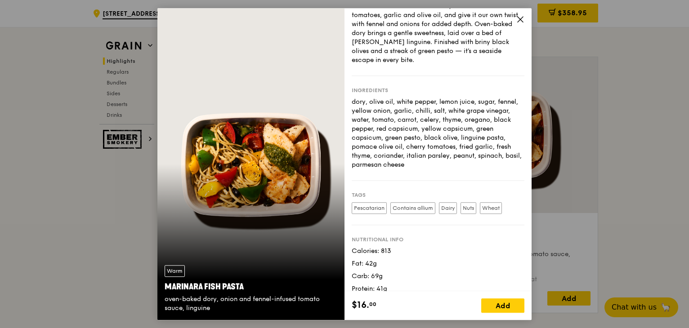
scroll to position [45, 0]
click at [520, 16] on icon at bounding box center [520, 19] width 8 height 8
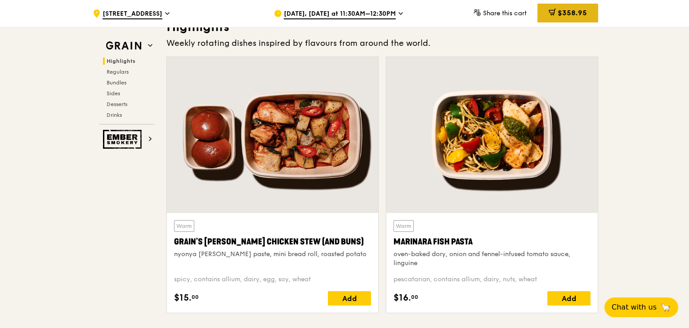
click at [563, 13] on span "$358.95" at bounding box center [572, 13] width 29 height 9
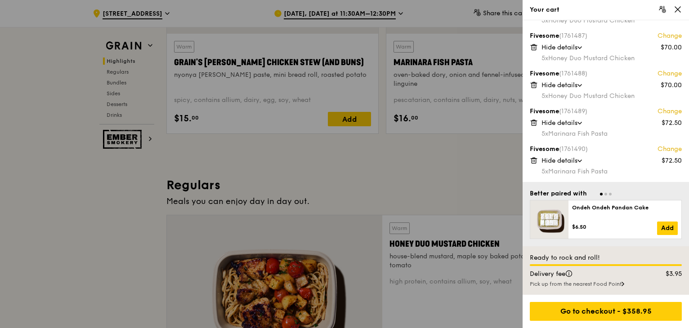
scroll to position [451, 0]
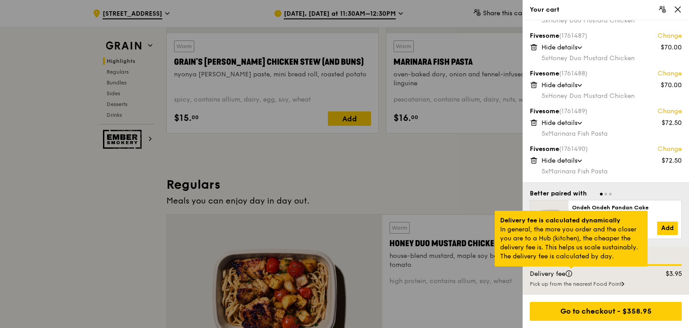
click at [570, 269] on div at bounding box center [571, 268] width 4 height 2
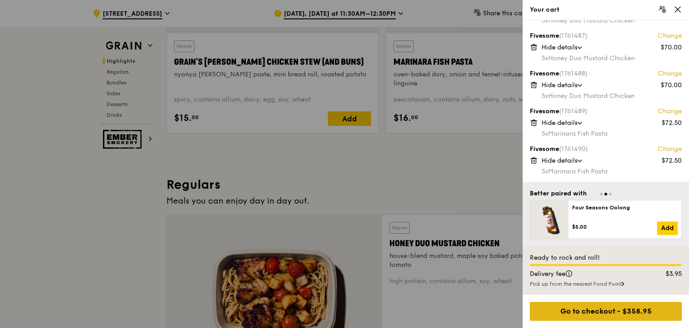
click at [597, 315] on div "Go to checkout - $358.95" at bounding box center [606, 311] width 152 height 19
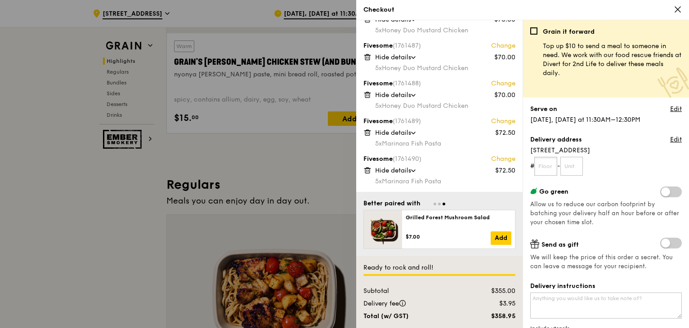
click at [553, 162] on input "text" at bounding box center [545, 166] width 23 height 19
click at [637, 168] on form "# -" at bounding box center [606, 166] width 152 height 19
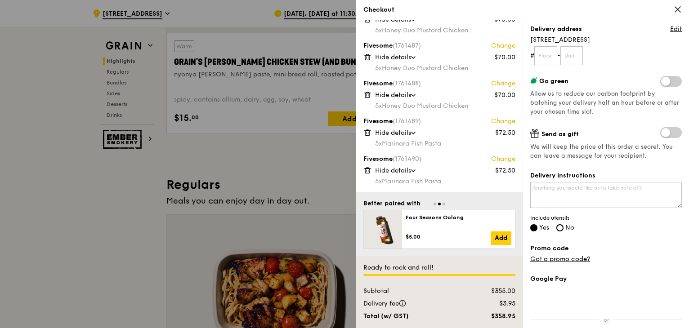
scroll to position [135, 0]
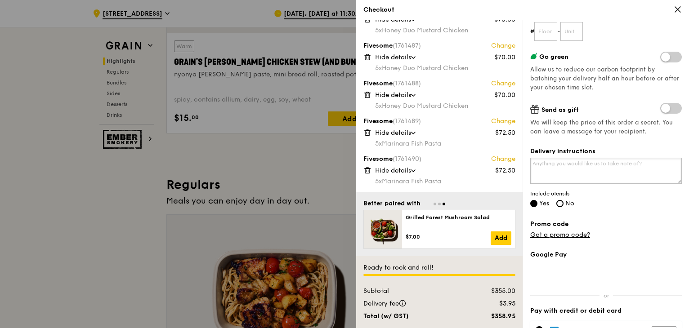
click at [611, 182] on textarea "Delivery instructions" at bounding box center [606, 171] width 152 height 26
click at [592, 165] on textarea "Call Upon Arrival" at bounding box center [606, 171] width 152 height 26
type textarea "Call Upon Arrival"
click at [536, 205] on input "Yes" at bounding box center [533, 203] width 7 height 7
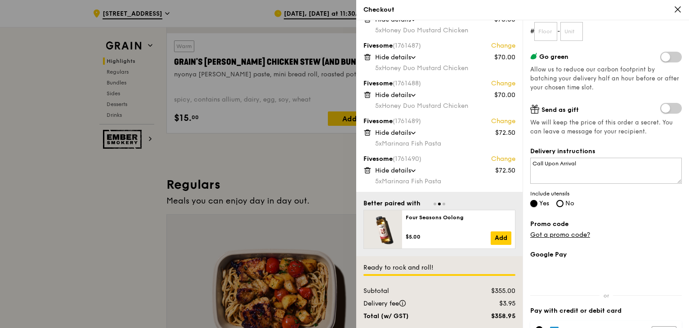
click at [536, 205] on input "Yes" at bounding box center [533, 203] width 7 height 7
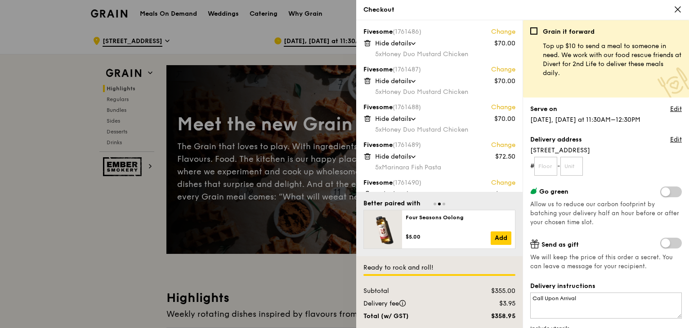
scroll to position [24, 0]
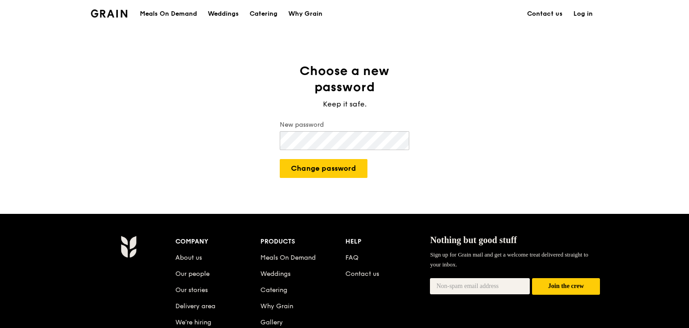
click at [280, 159] on button "Change password" at bounding box center [324, 168] width 88 height 19
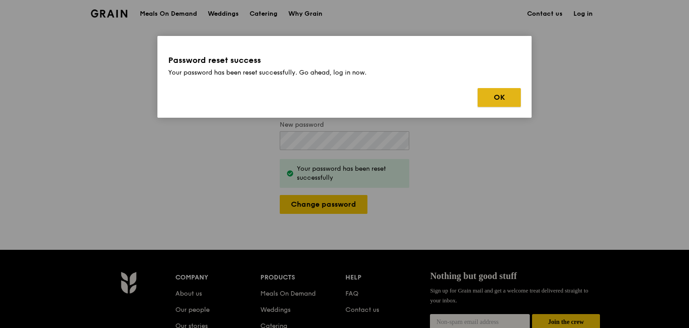
click at [496, 93] on button "OK" at bounding box center [499, 97] width 43 height 19
